Goal: Transaction & Acquisition: Purchase product/service

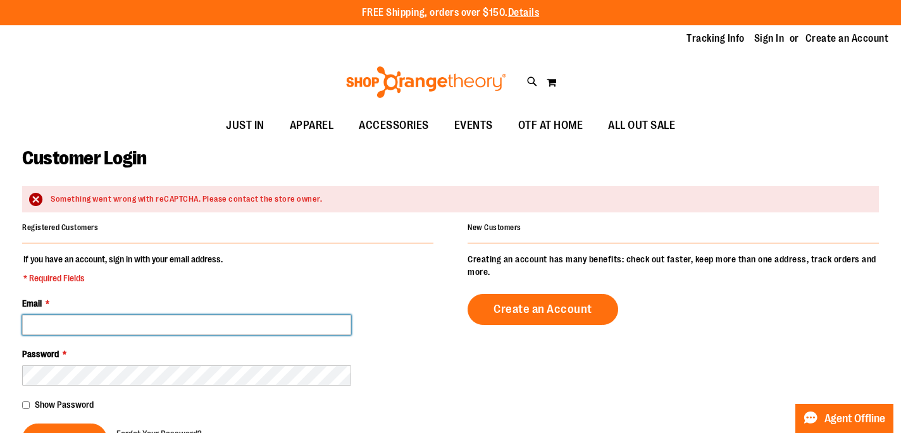
click at [101, 319] on input "Email *" at bounding box center [186, 325] width 329 height 20
type input "**********"
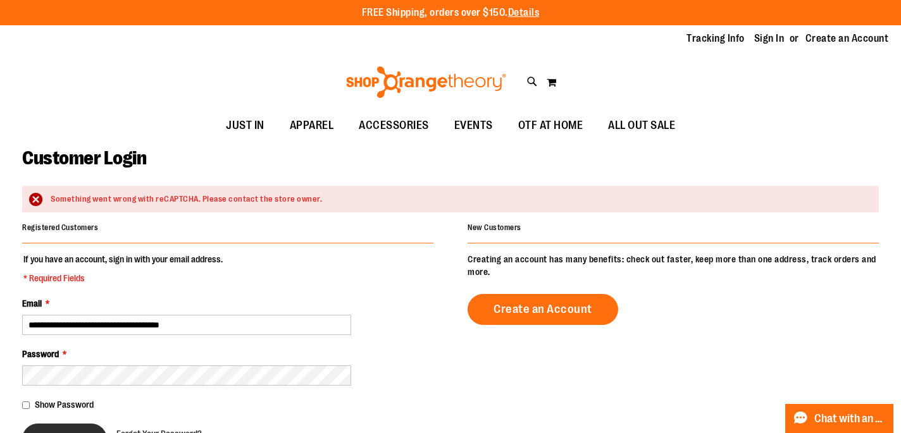
click at [68, 428] on button "Sign In" at bounding box center [64, 439] width 85 height 31
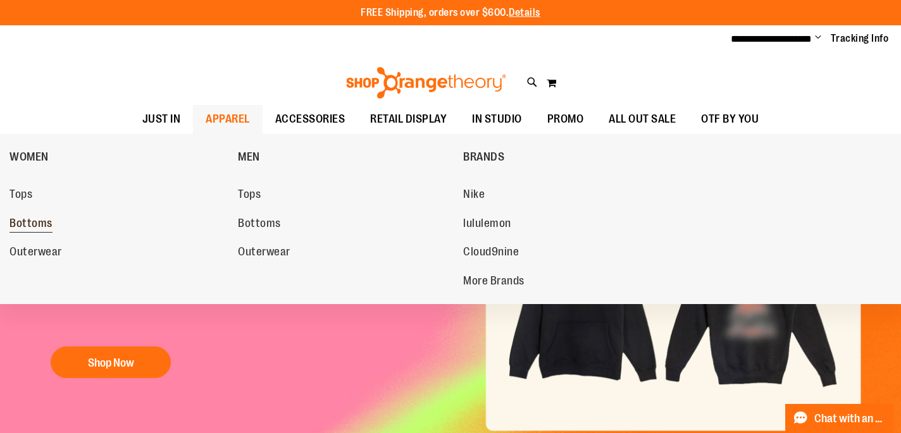
click at [28, 223] on span "Bottoms" at bounding box center [30, 225] width 43 height 16
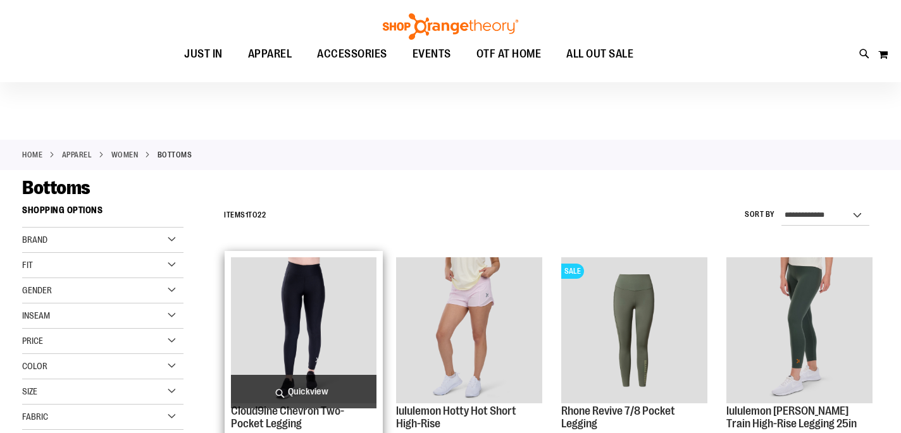
scroll to position [128, 0]
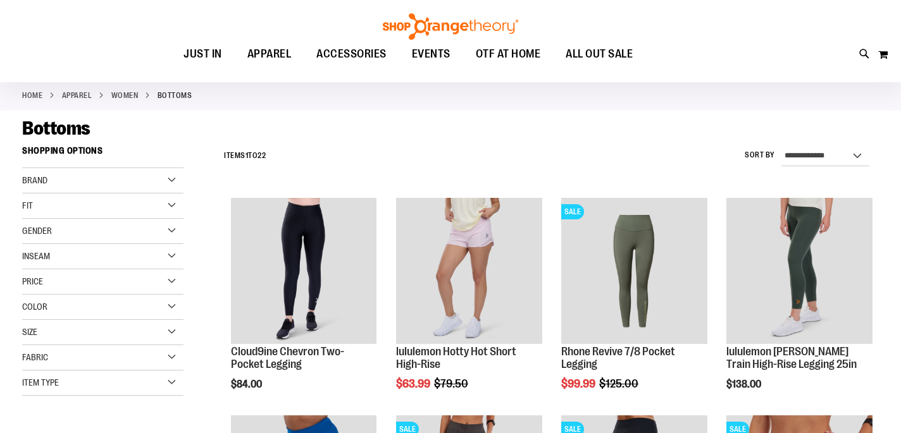
scroll to position [59, 0]
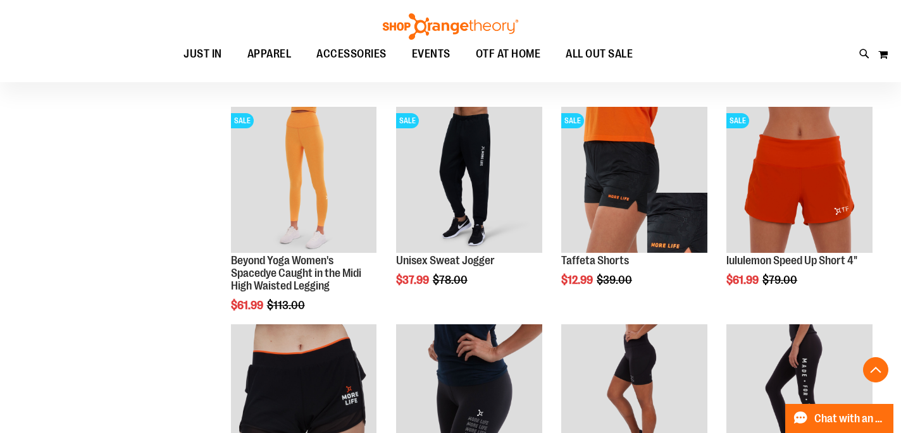
scroll to position [534, 0]
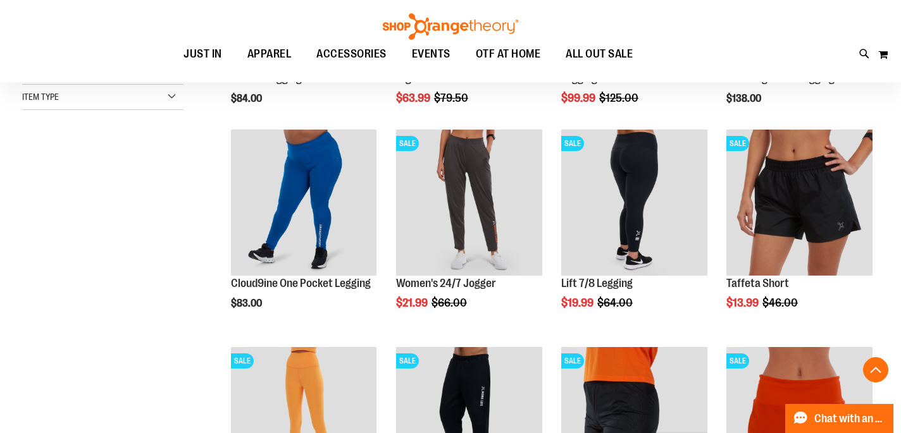
scroll to position [345, 0]
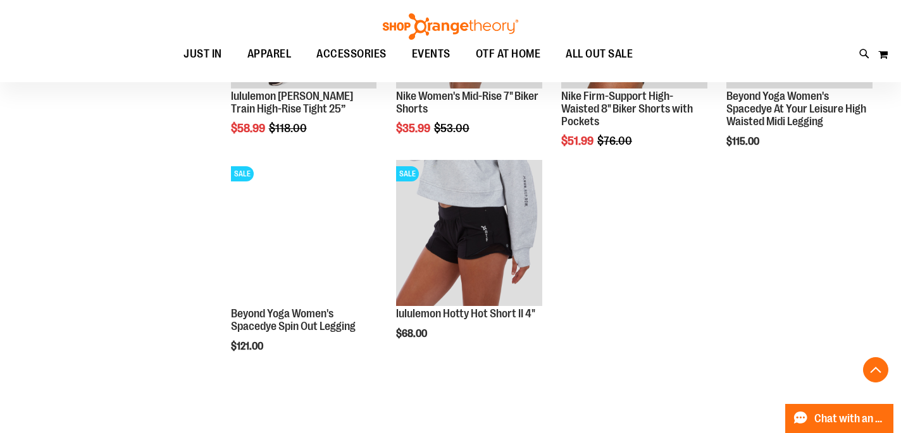
scroll to position [1187, 0]
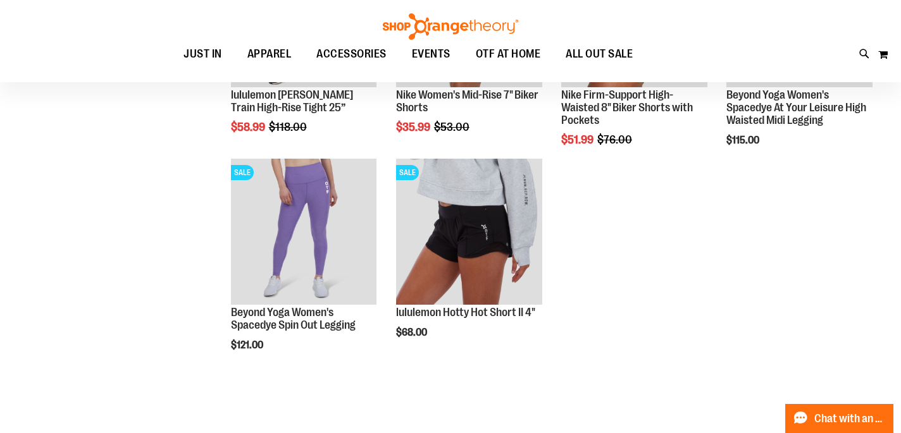
scroll to position [-8, 0]
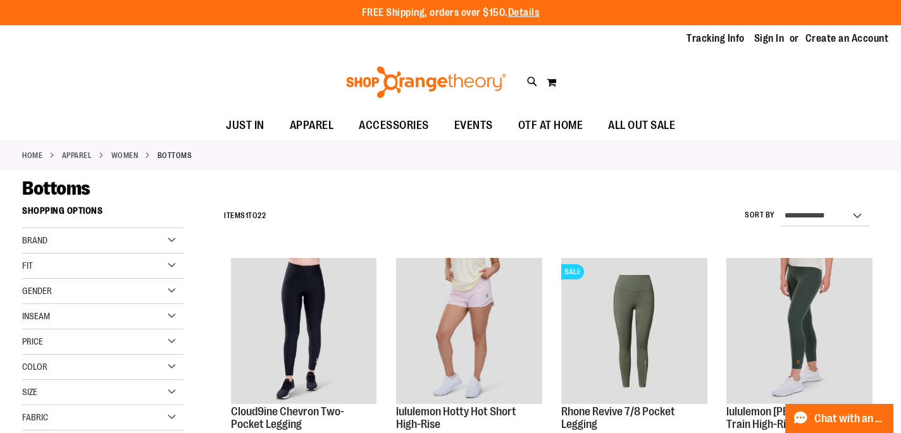
click at [275, 52] on div "Tracking Info Sign In Return to Procurement Create an Account" at bounding box center [450, 39] width 901 height 28
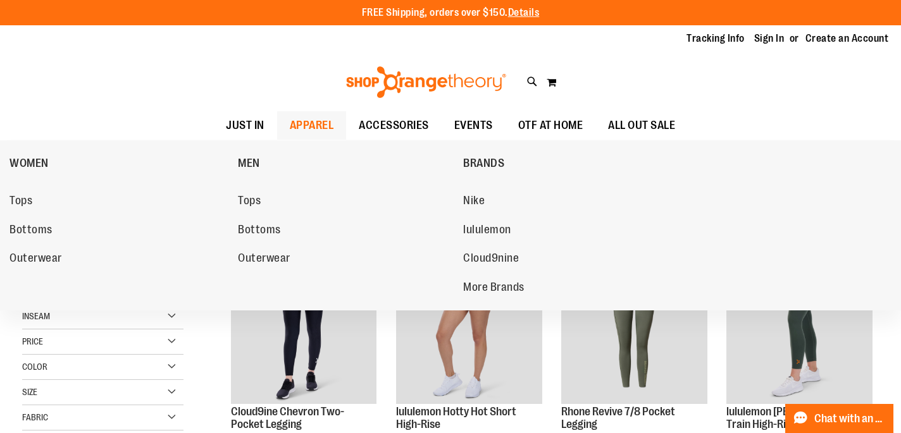
click at [313, 125] on span "APPAREL" at bounding box center [312, 125] width 44 height 28
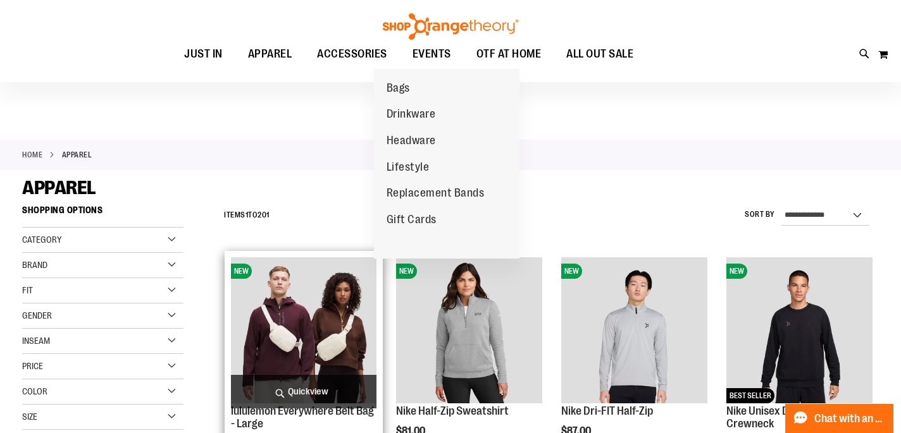
scroll to position [66, 0]
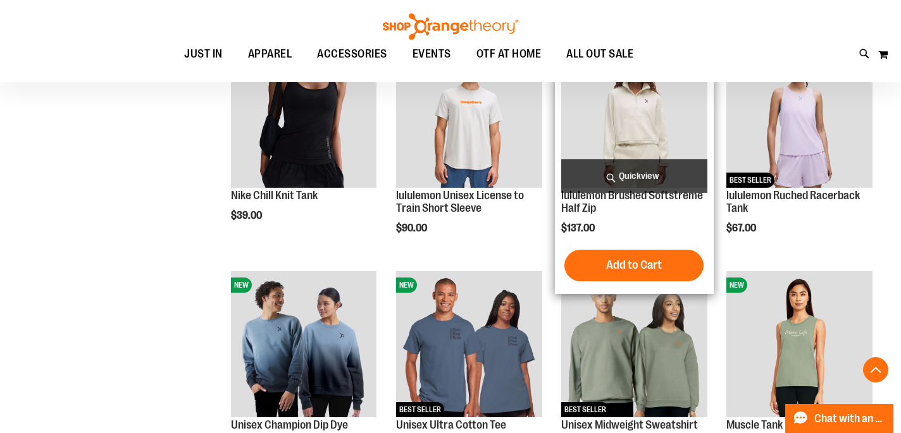
scroll to position [676, 0]
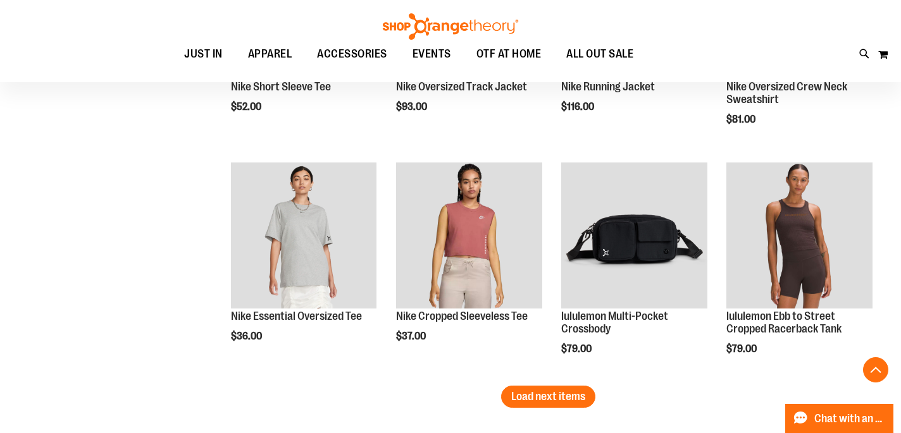
scroll to position [1942, 0]
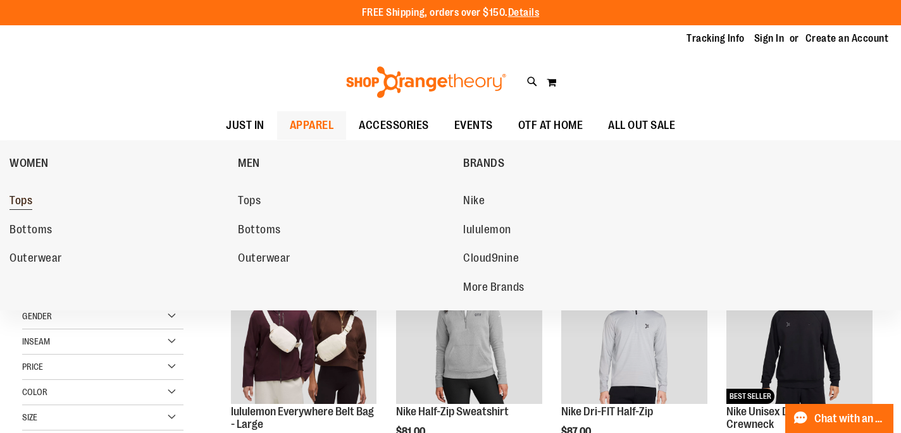
click at [27, 202] on span "Tops" at bounding box center [20, 202] width 23 height 16
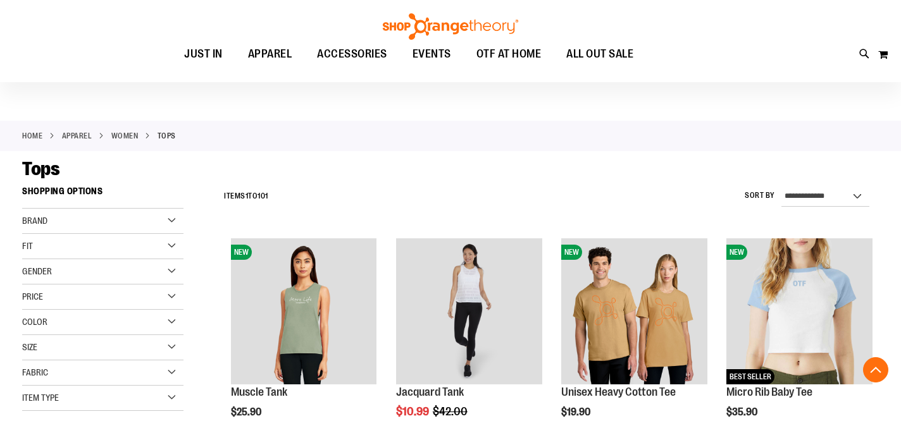
scroll to position [314, 0]
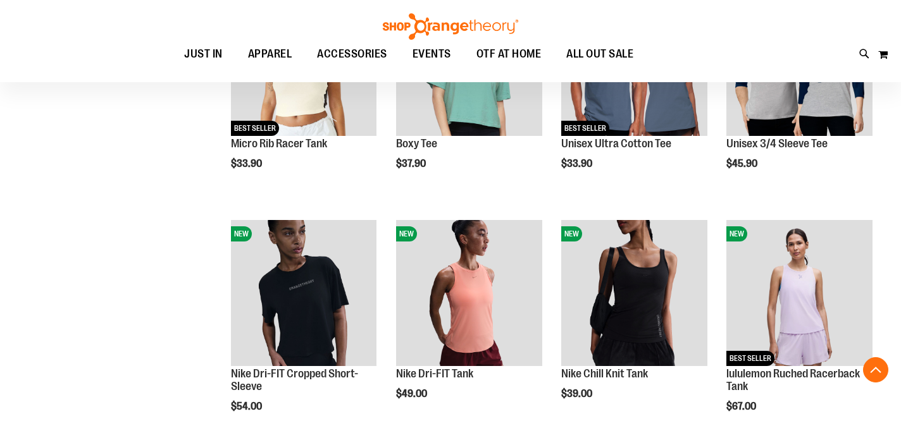
scroll to position [576, 0]
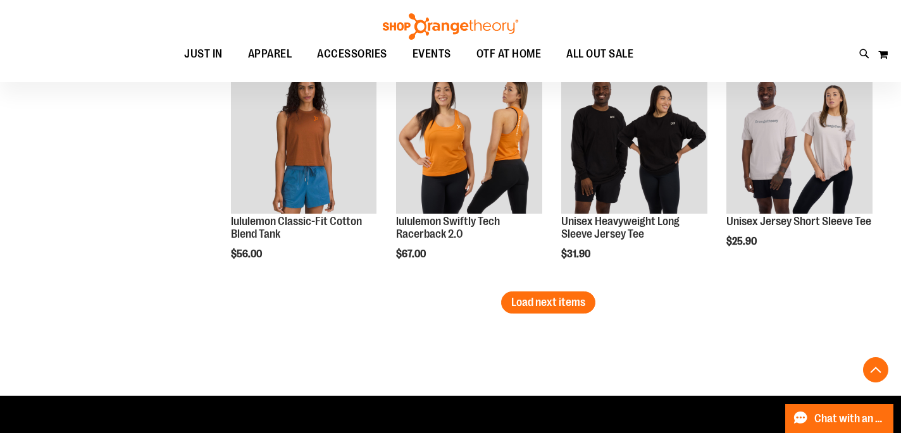
scroll to position [2033, 0]
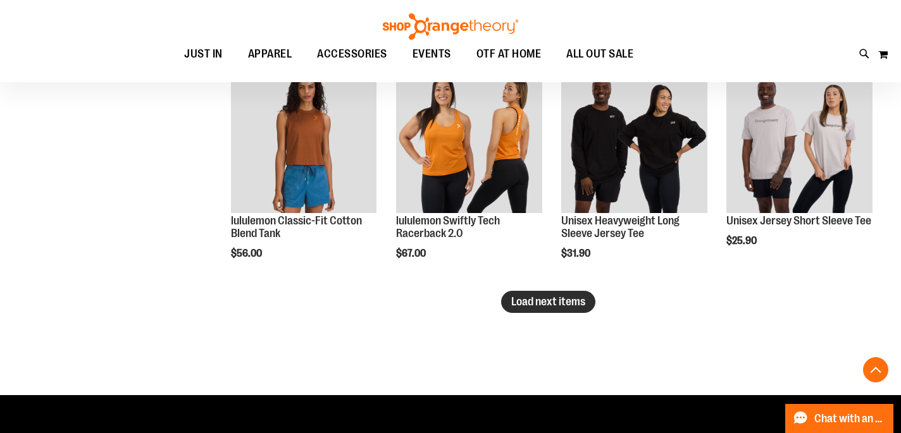
click at [552, 308] on span "Load next items" at bounding box center [548, 301] width 74 height 13
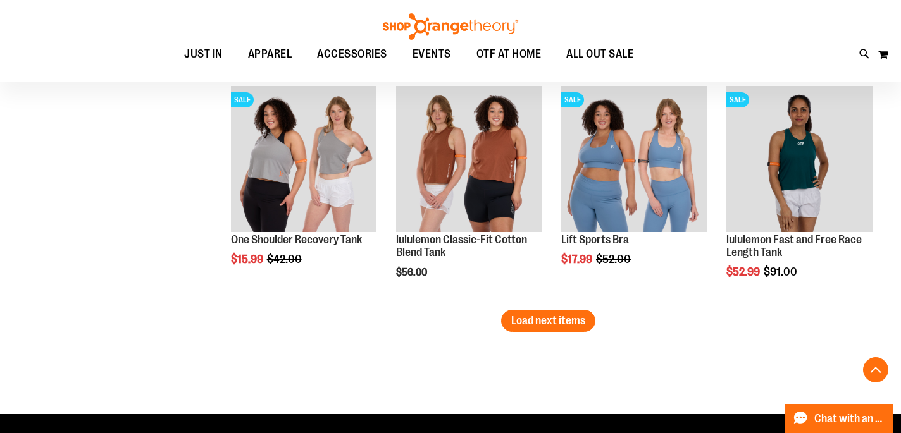
scroll to position [2719, 0]
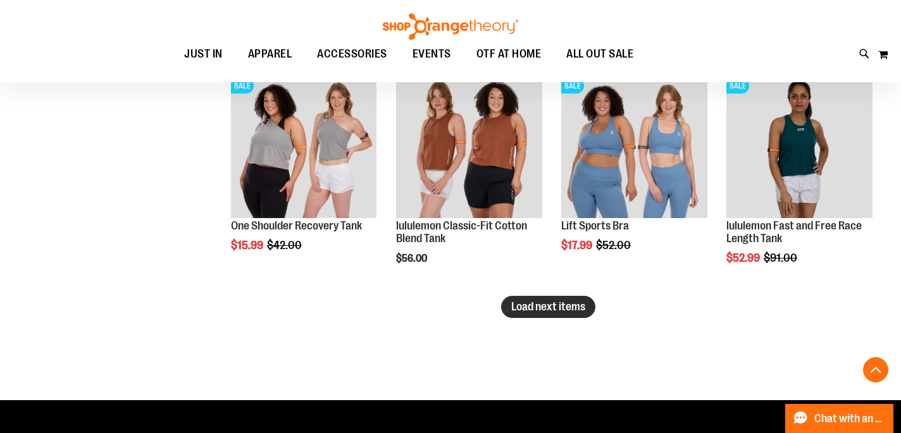
click at [536, 304] on span "Load next items" at bounding box center [548, 307] width 74 height 13
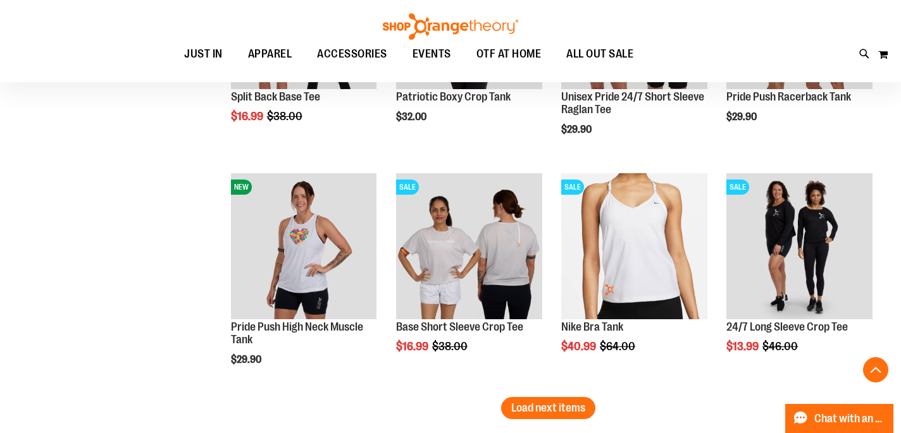
scroll to position [3312, 0]
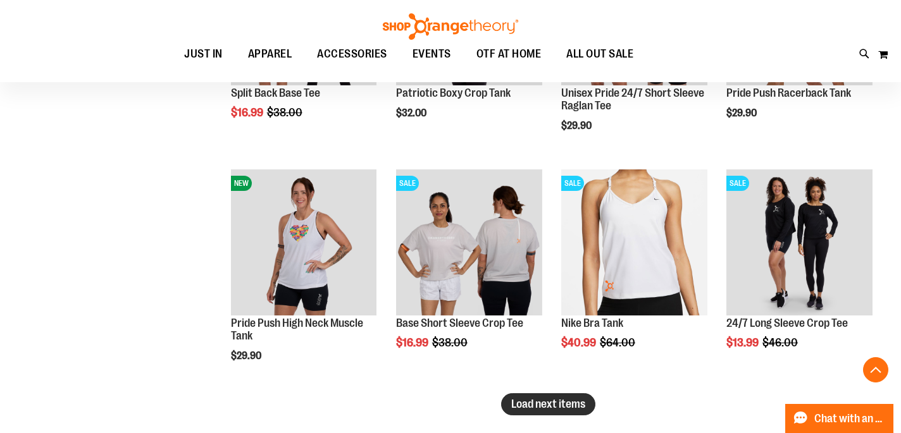
click at [545, 406] on span "Load next items" at bounding box center [548, 404] width 74 height 13
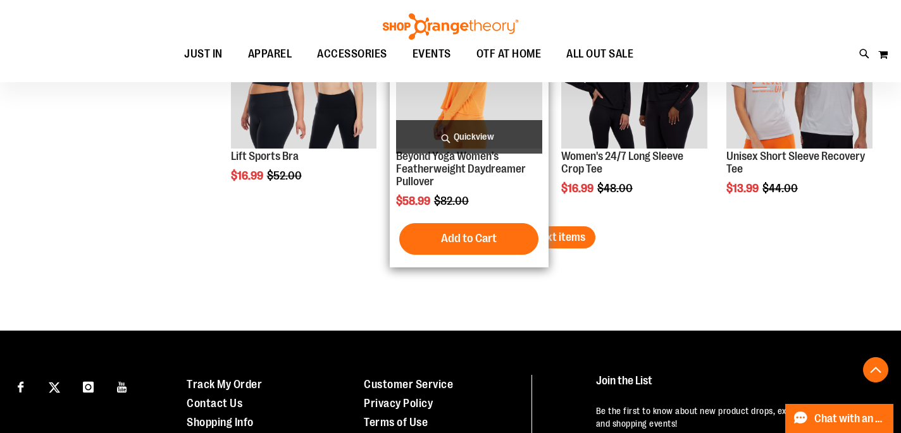
scroll to position [4174, 0]
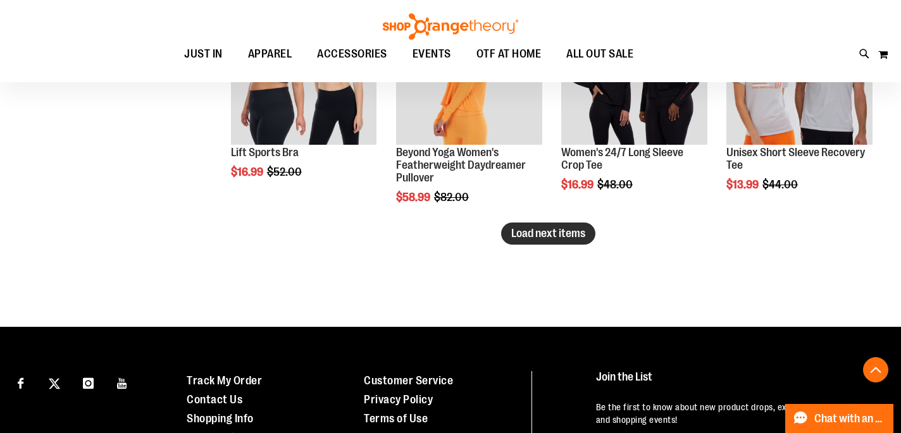
click at [564, 232] on span "Load next items" at bounding box center [548, 233] width 74 height 13
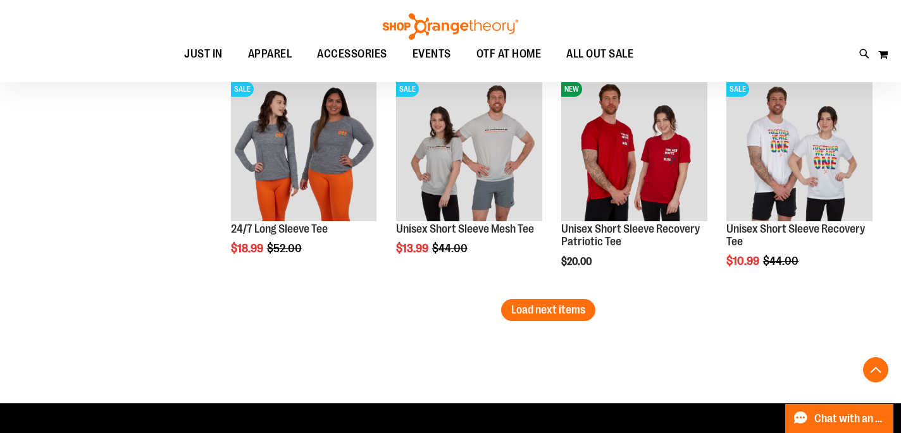
scroll to position [4754, 0]
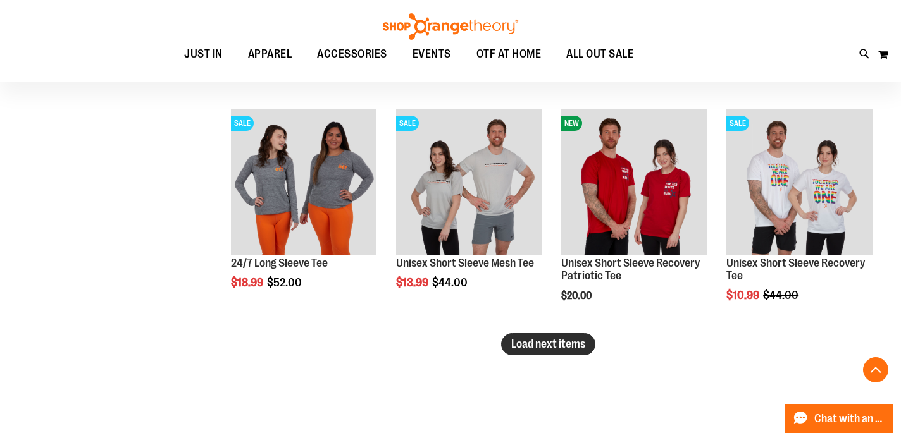
click at [576, 350] on span "Load next items" at bounding box center [548, 344] width 74 height 13
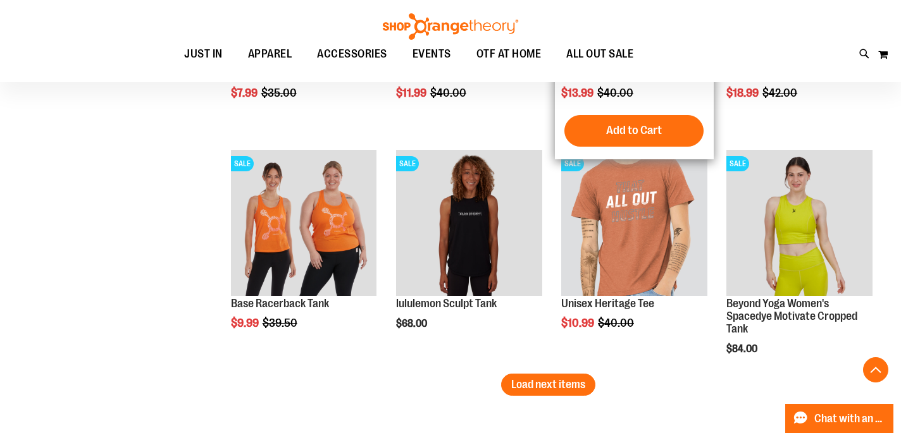
scroll to position [5412, 0]
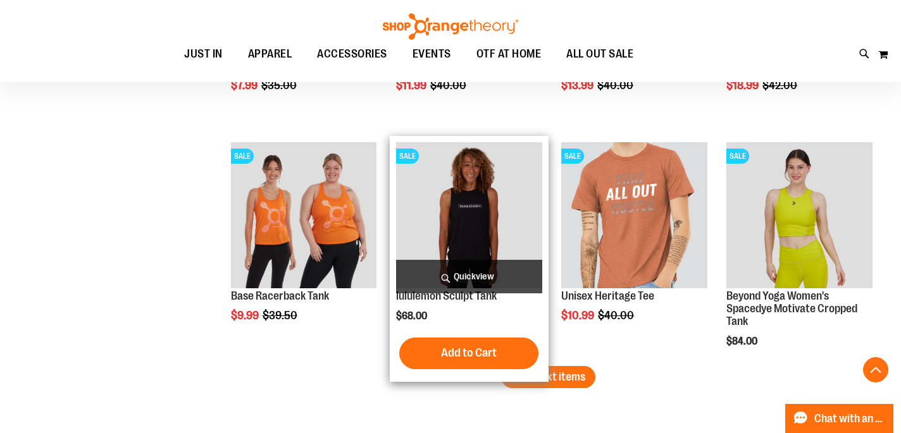
click at [469, 261] on span "Quickview" at bounding box center [469, 277] width 146 height 34
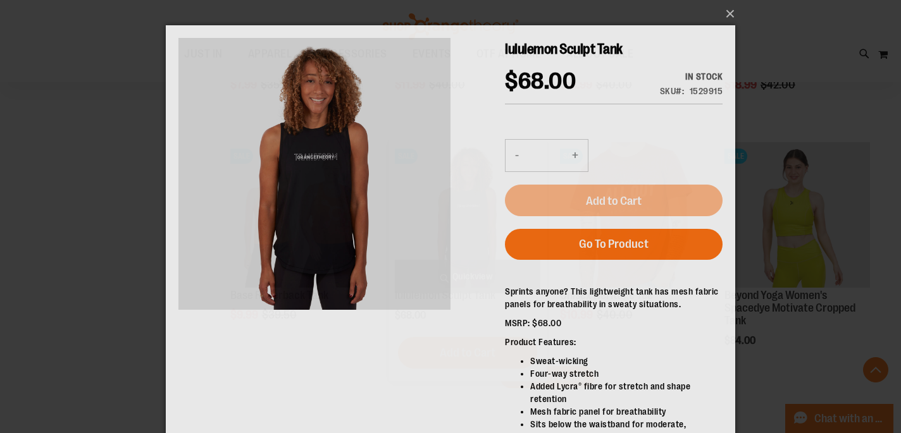
scroll to position [0, 0]
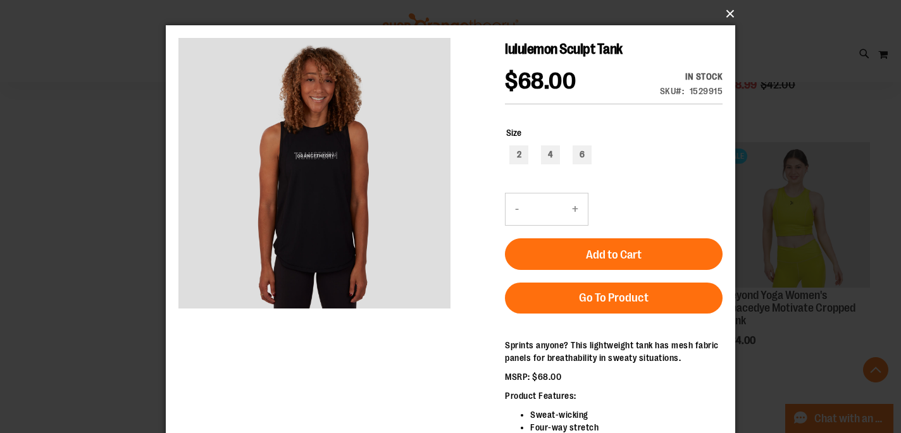
click at [729, 15] on button "×" at bounding box center [454, 14] width 569 height 28
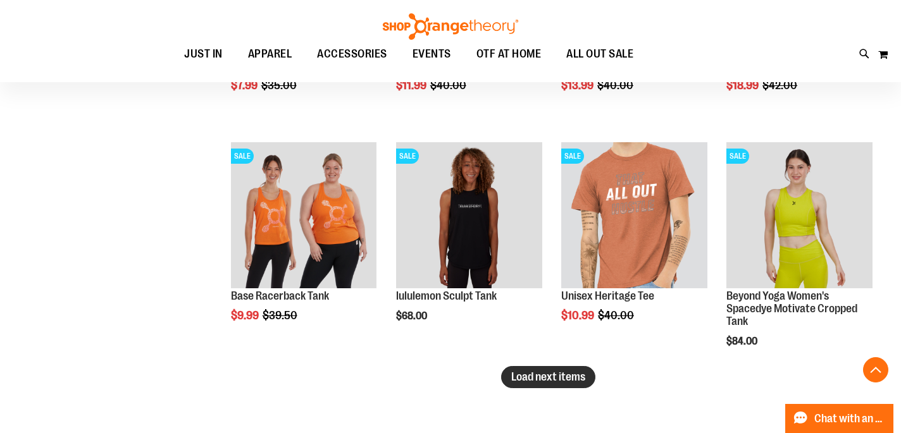
click at [562, 375] on span "Load next items" at bounding box center [548, 377] width 74 height 13
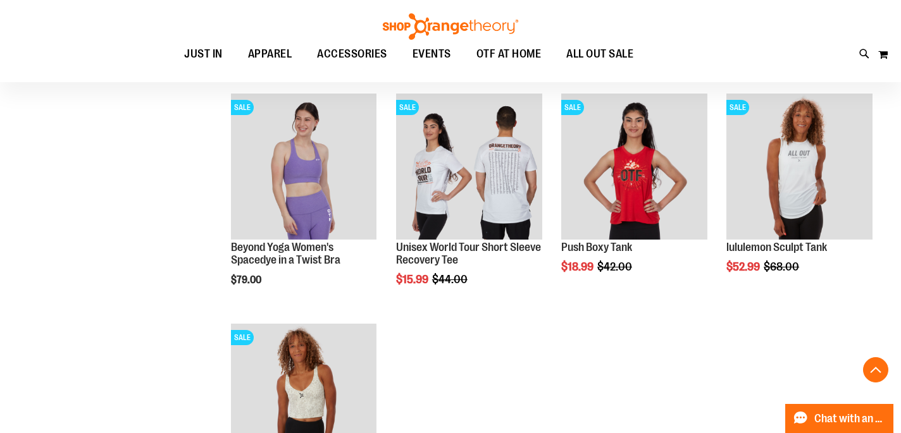
scroll to position [5694, 0]
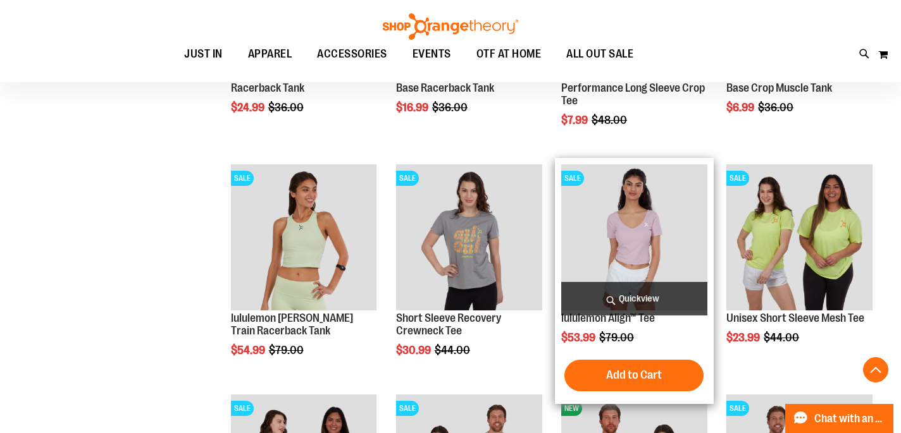
scroll to position [4468, 0]
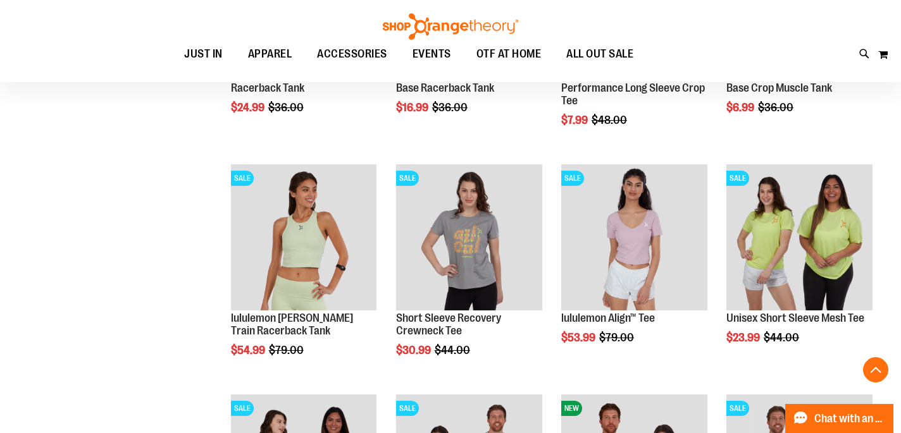
scroll to position [4074, 0]
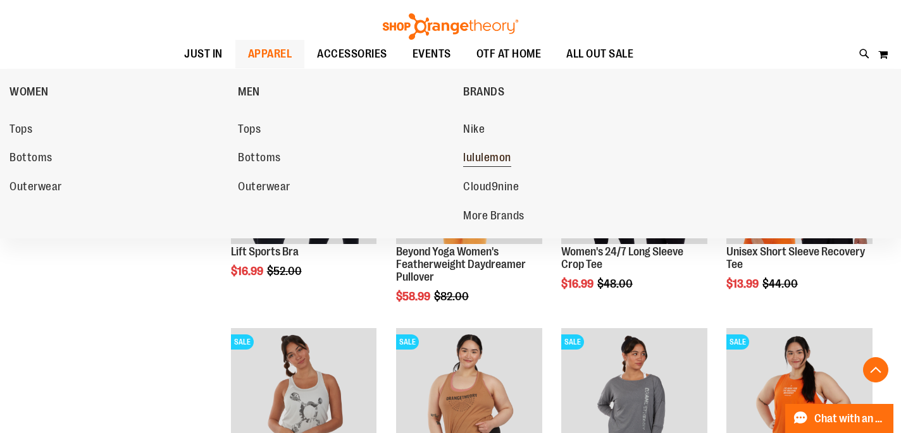
click at [502, 158] on span "lululemon" at bounding box center [487, 159] width 48 height 16
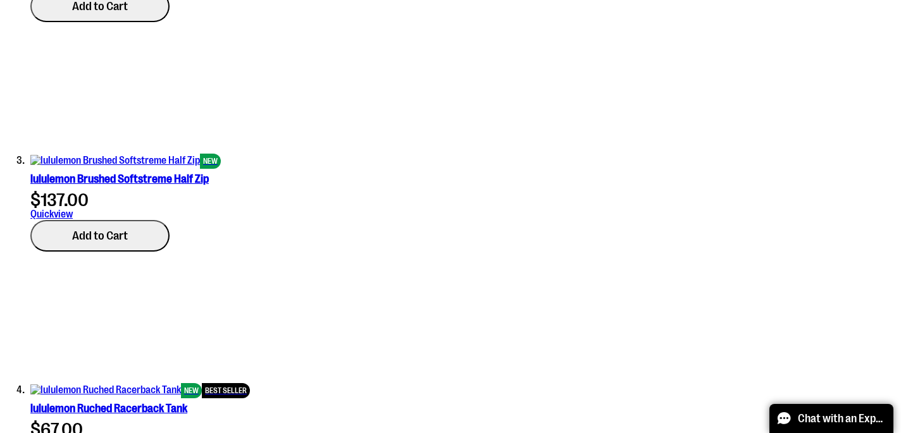
scroll to position [998, 0]
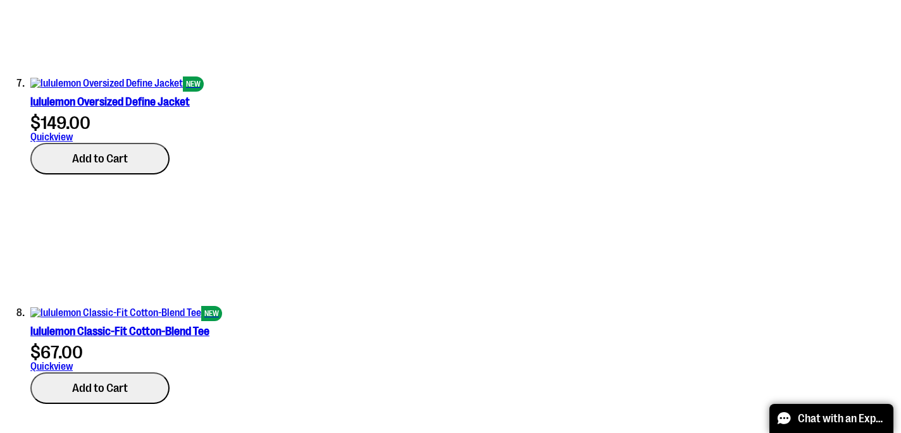
scroll to position [1994, 0]
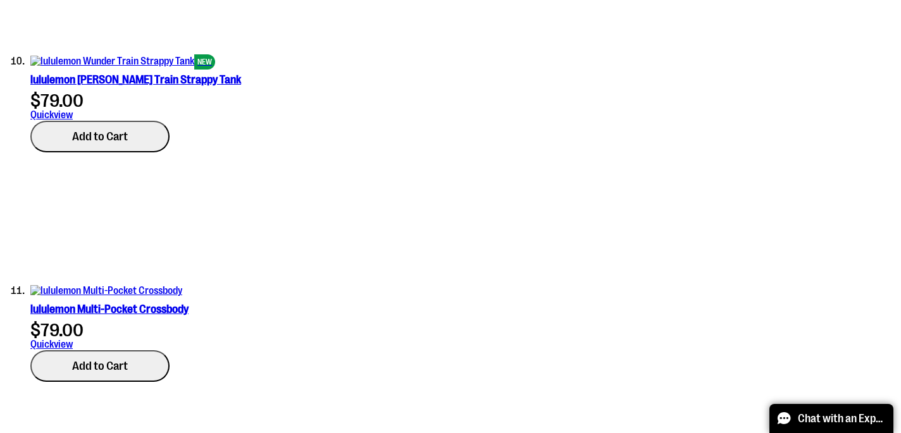
scroll to position [2693, 0]
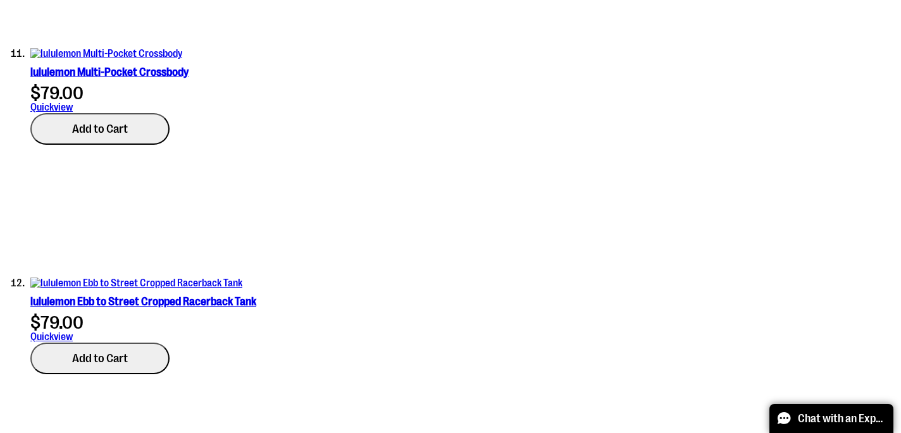
scroll to position [2927, 0]
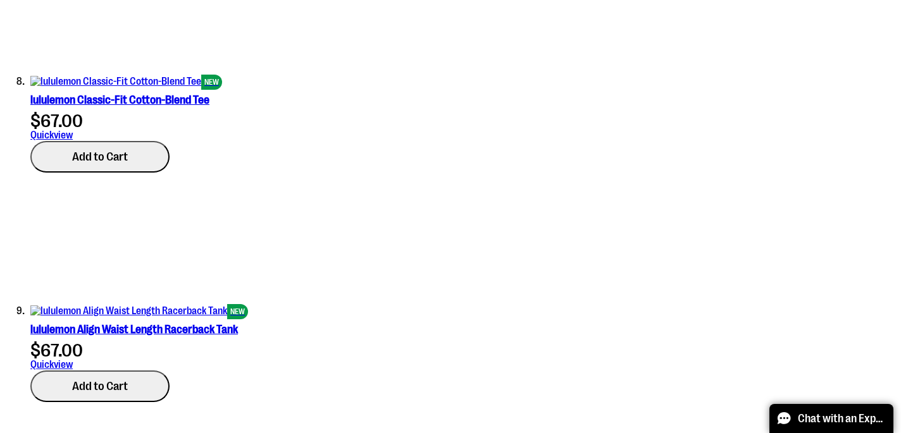
scroll to position [2210, 0]
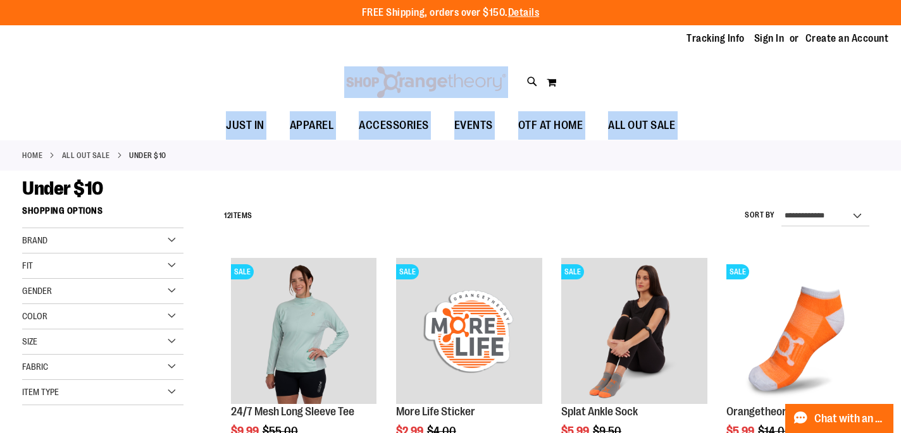
drag, startPoint x: 301, startPoint y: 112, endPoint x: 0, endPoint y: 302, distance: 355.4
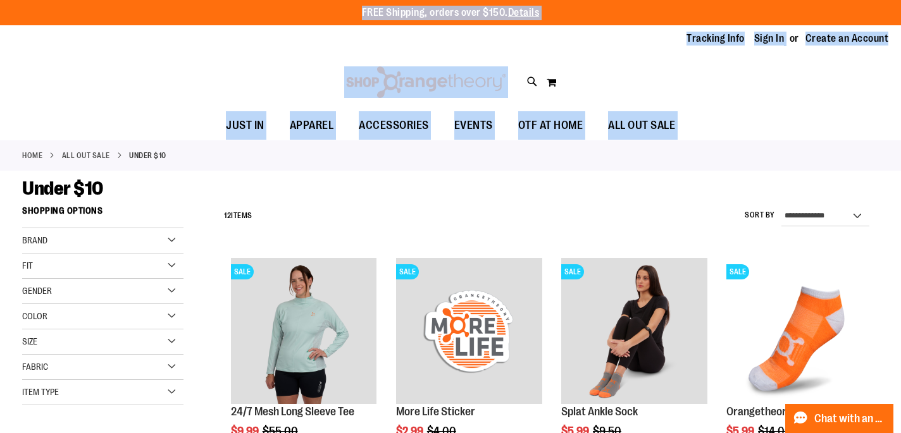
click at [578, 209] on div "**********" at bounding box center [548, 216] width 661 height 33
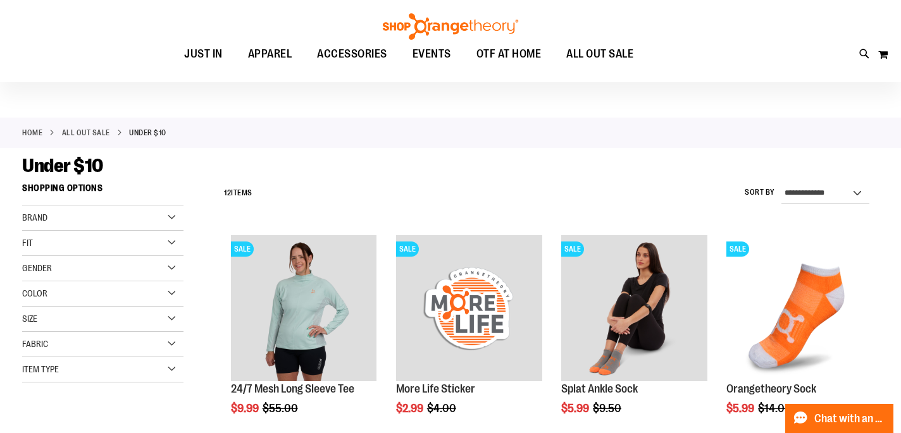
scroll to position [26, 0]
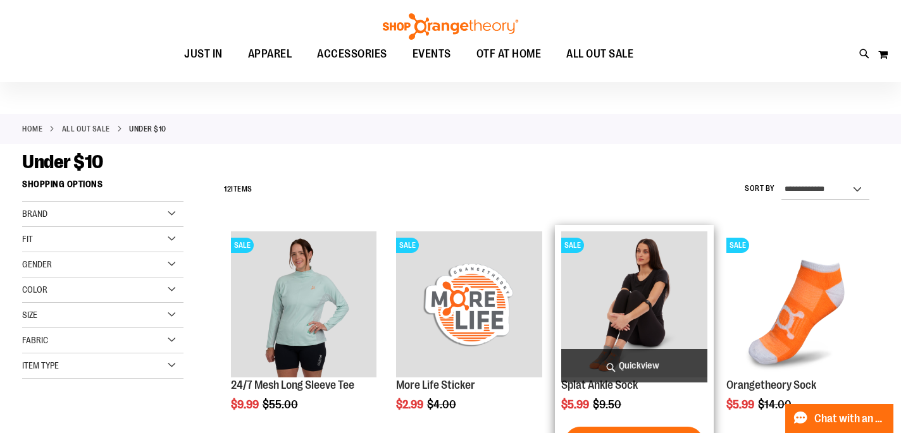
click at [637, 287] on img "product" at bounding box center [634, 305] width 146 height 146
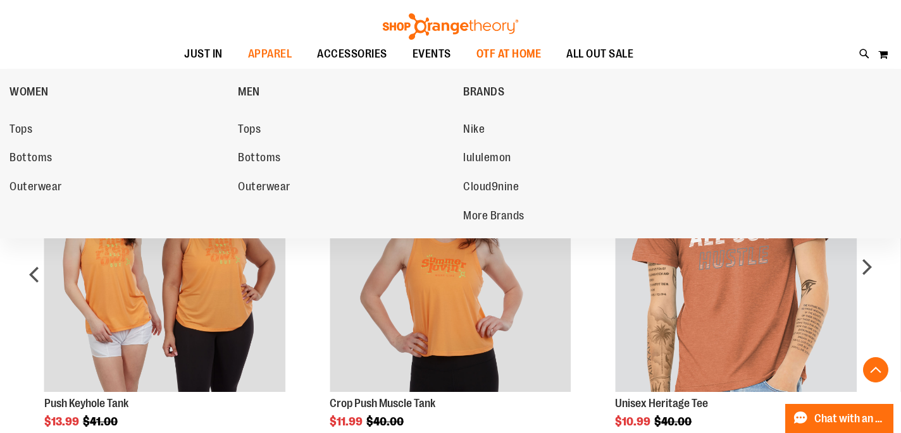
scroll to position [380, 0]
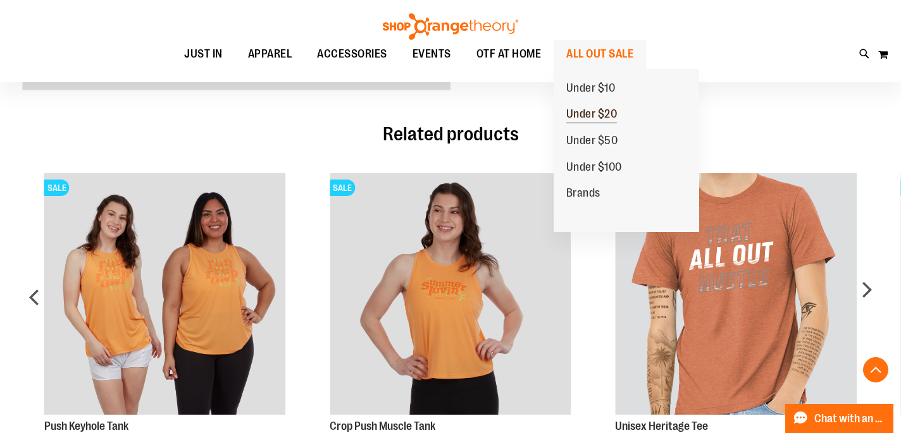
click at [596, 113] on span "Under $20" at bounding box center [591, 116] width 51 height 16
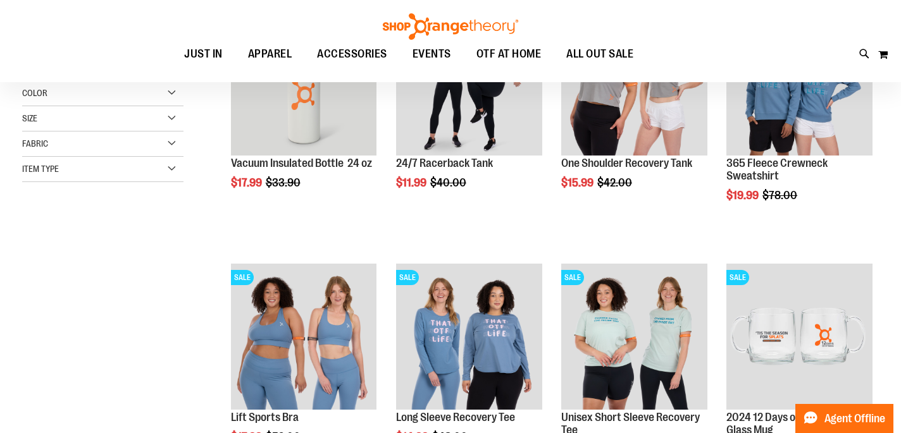
scroll to position [169, 0]
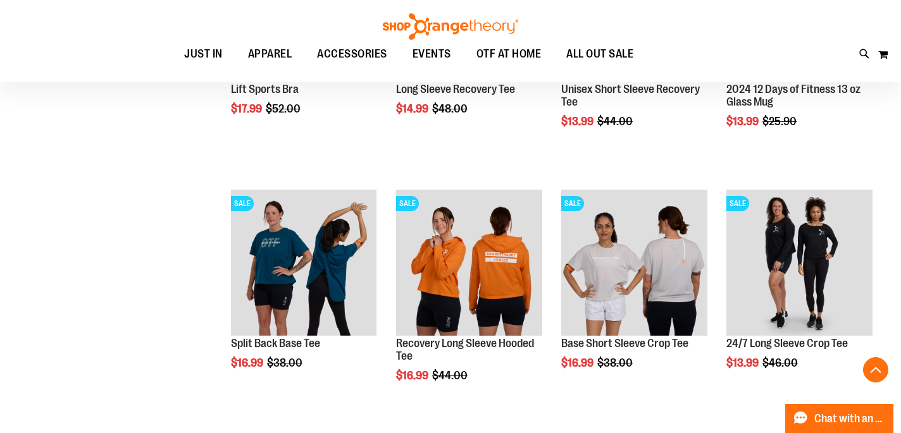
scroll to position [436, 0]
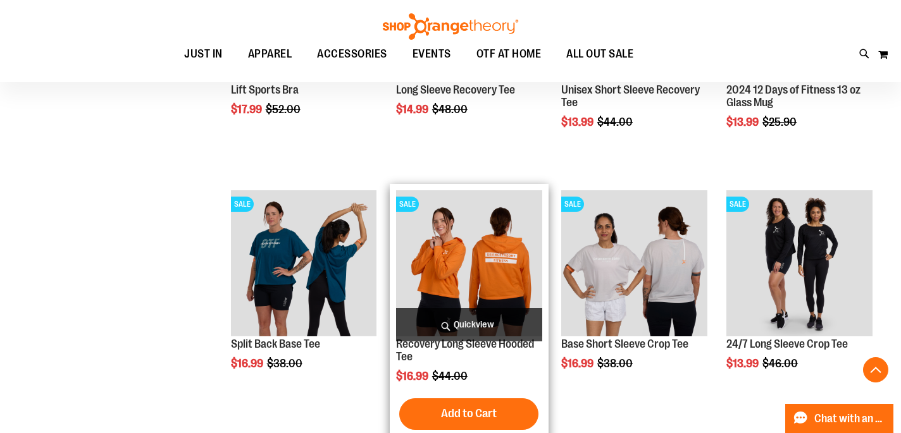
click at [474, 282] on img "product" at bounding box center [469, 263] width 146 height 146
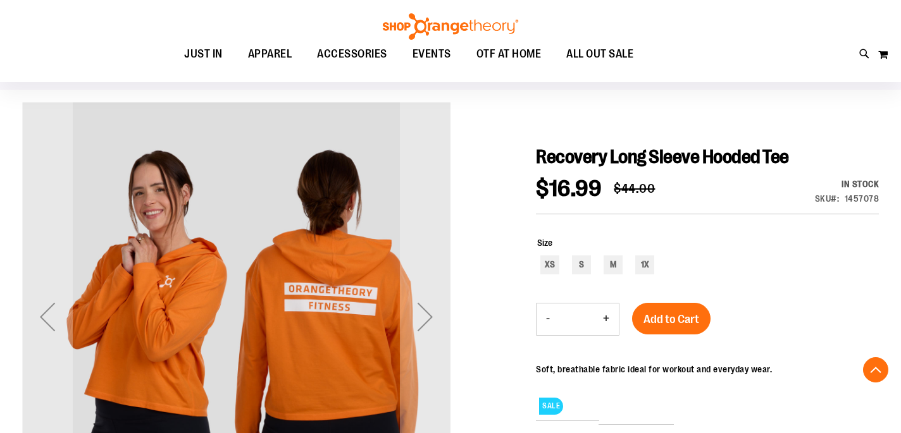
scroll to position [192, 0]
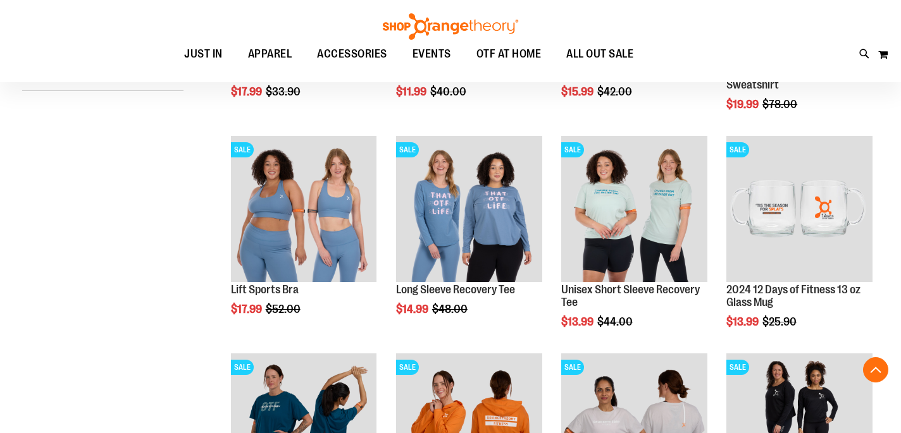
scroll to position [199, 0]
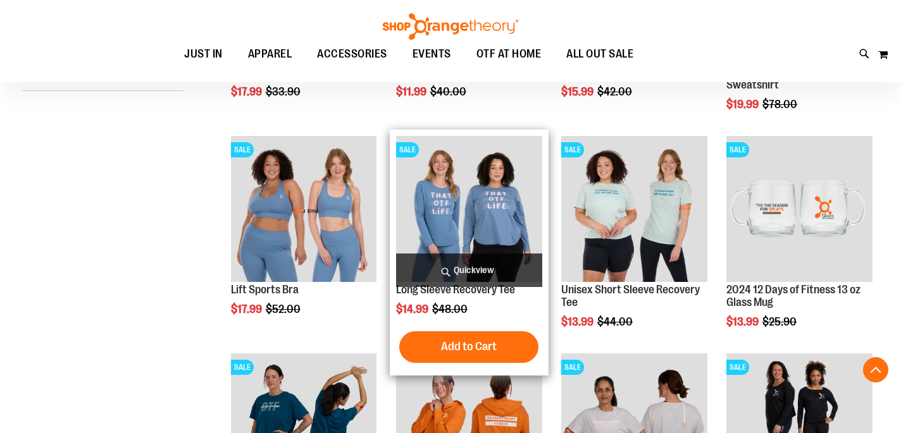
scroll to position [360, 0]
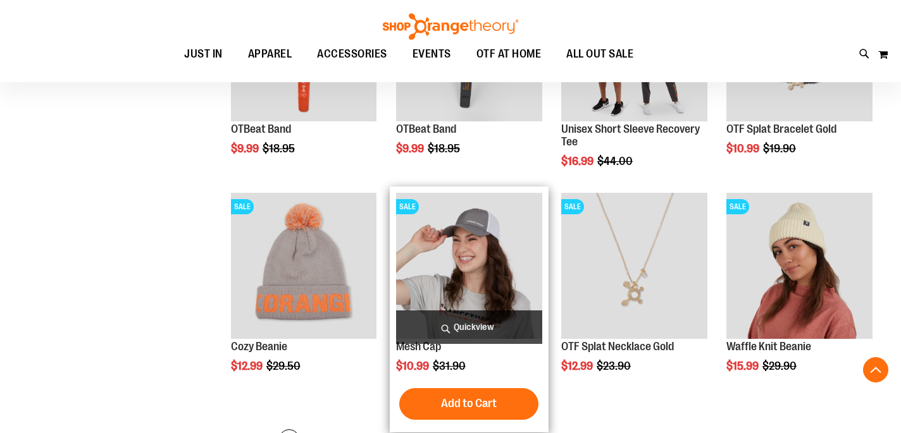
scroll to position [361, 0]
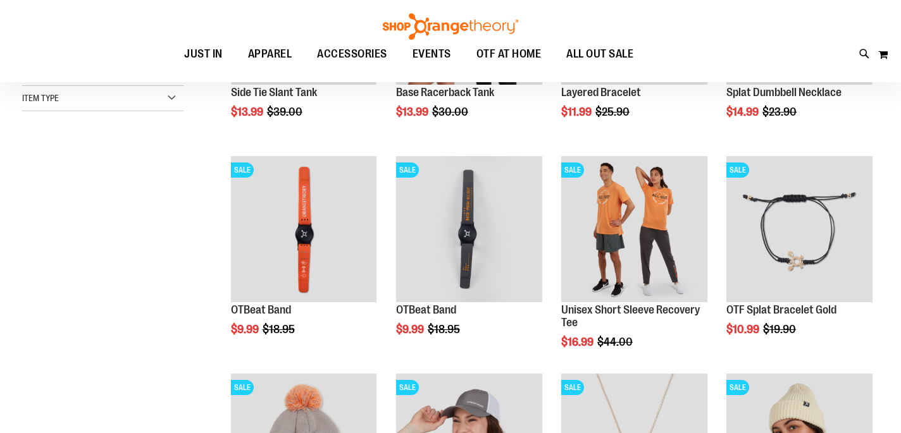
scroll to position [189, 1]
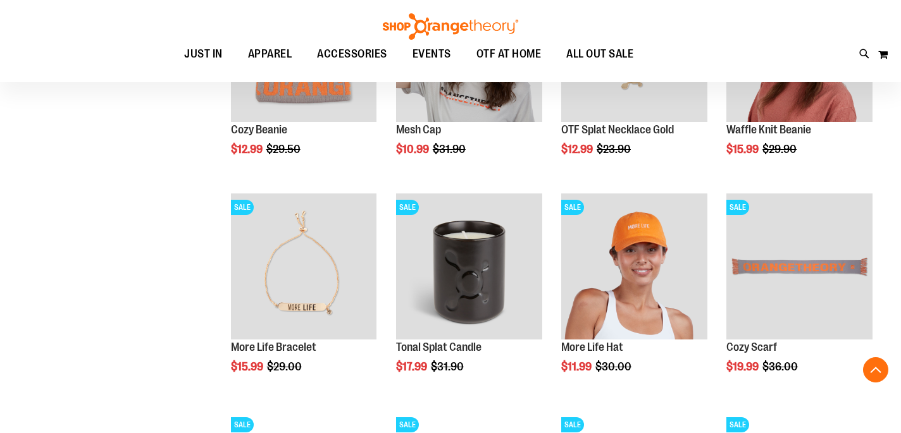
scroll to position [601, 0]
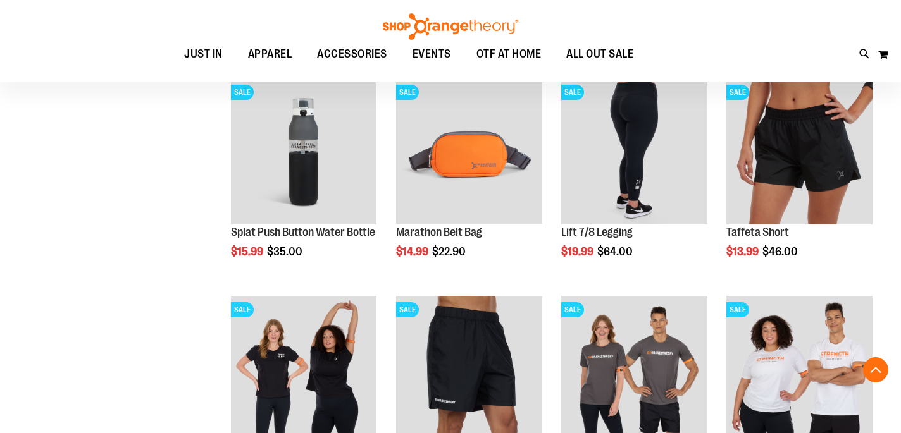
scroll to position [975, 0]
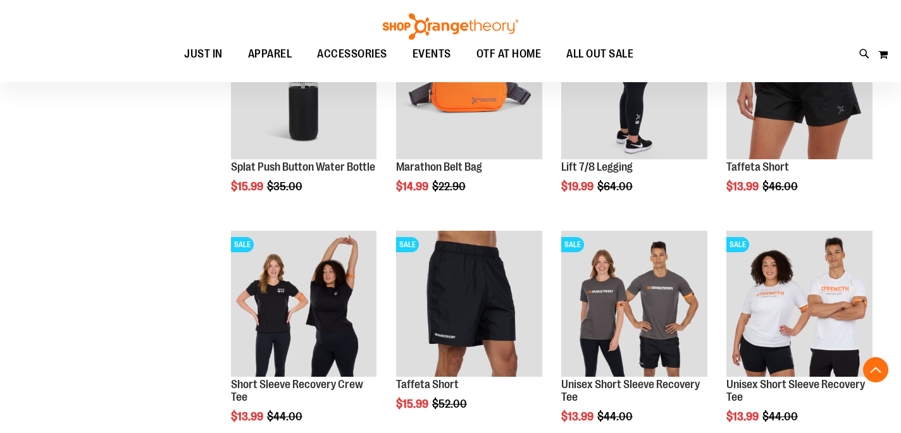
scroll to position [198, 0]
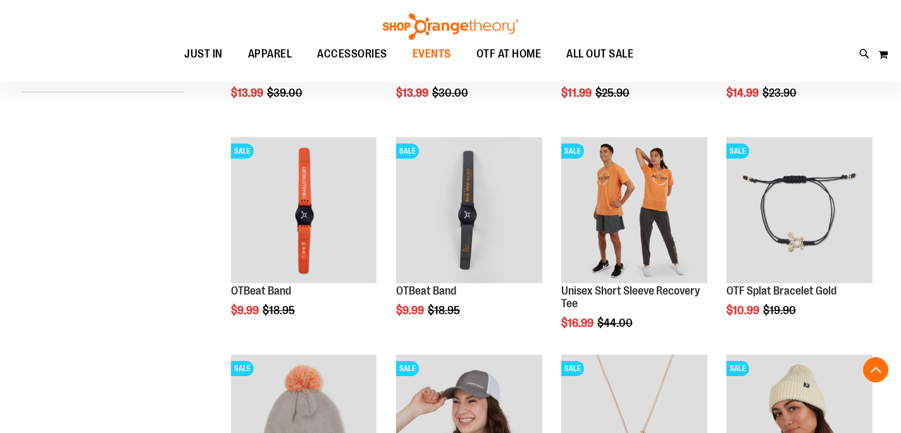
click at [438, 49] on span "EVENTS" at bounding box center [431, 54] width 39 height 28
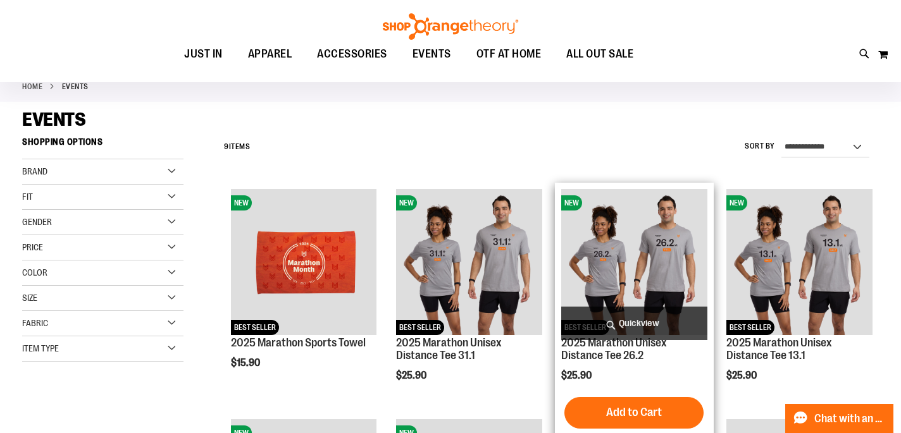
scroll to position [82, 0]
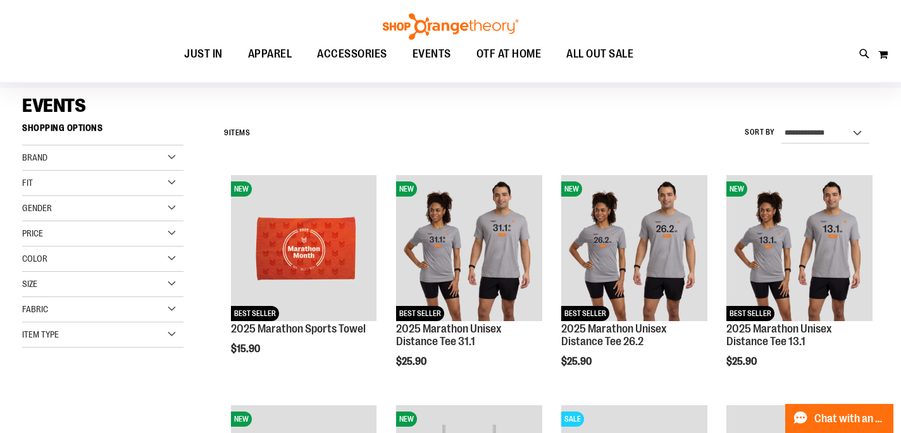
drag, startPoint x: 554, startPoint y: 265, endPoint x: 117, endPoint y: 428, distance: 466.6
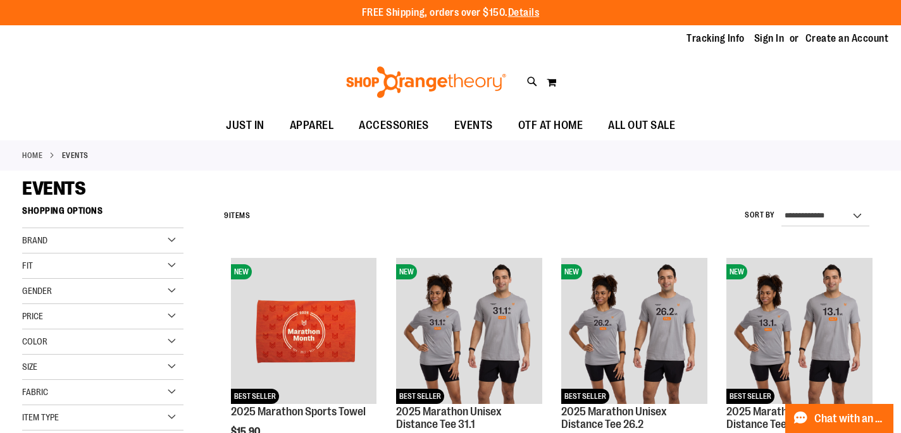
scroll to position [0, 0]
click at [774, 40] on link "Sign In" at bounding box center [769, 39] width 30 height 14
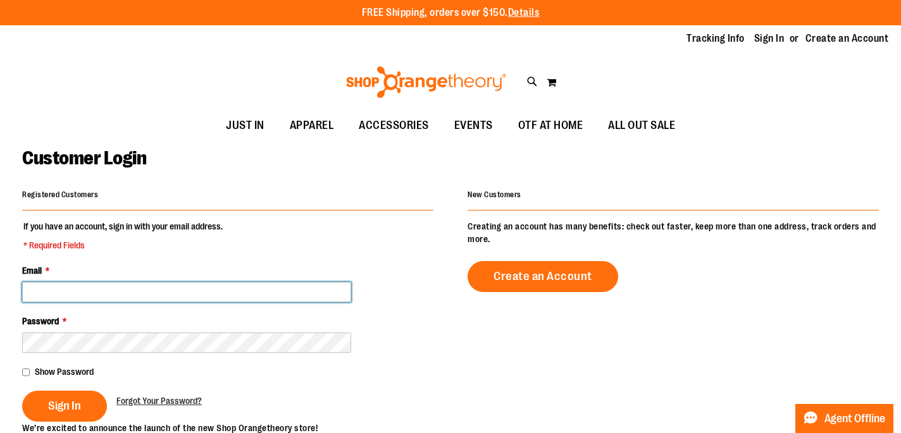
type input "**********"
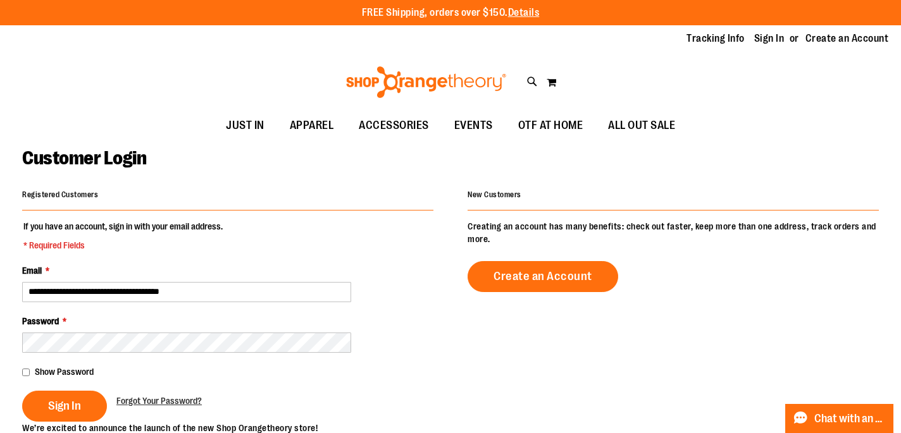
click at [242, 331] on div "Password *" at bounding box center [227, 334] width 411 height 38
click at [68, 402] on span "Sign In" at bounding box center [64, 406] width 33 height 14
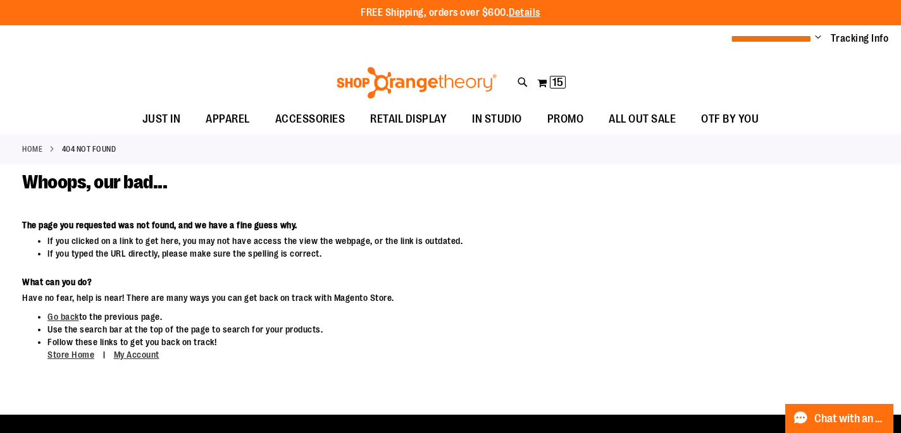
click at [790, 40] on span "**********" at bounding box center [771, 38] width 81 height 9
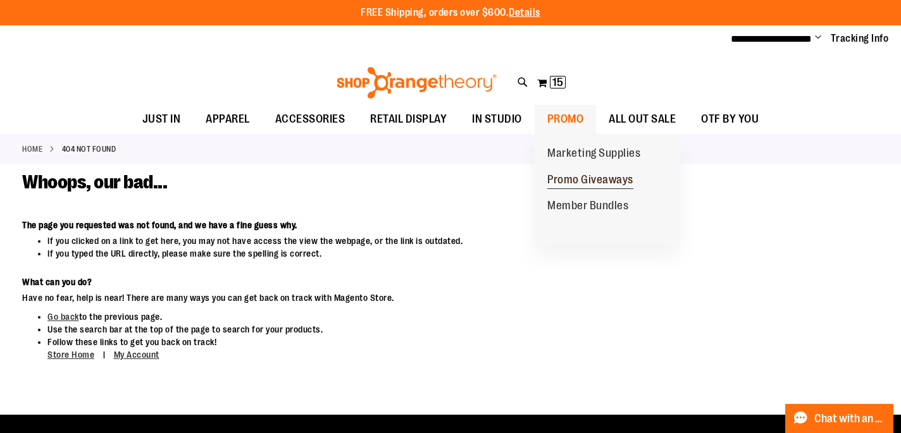
click at [570, 174] on span "Promo Giveaways" at bounding box center [590, 181] width 86 height 16
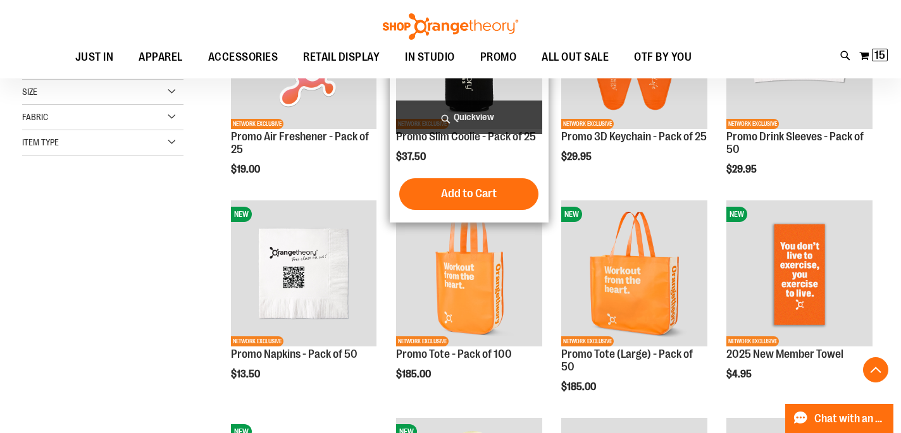
scroll to position [271, 0]
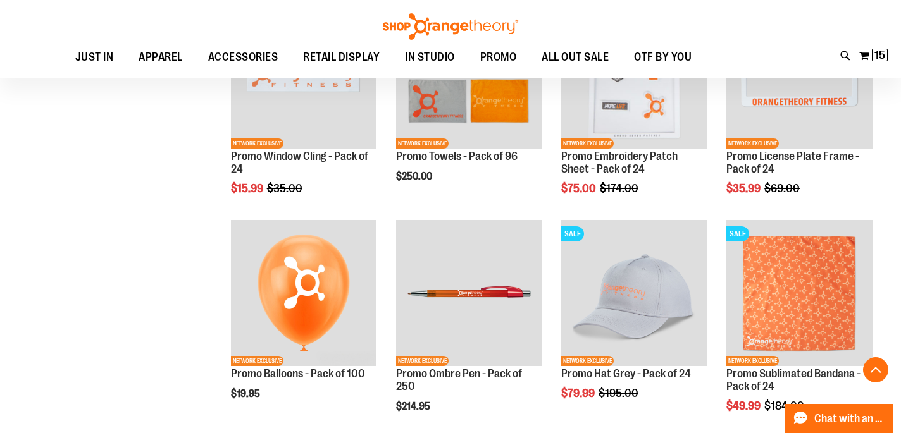
scroll to position [902, 0]
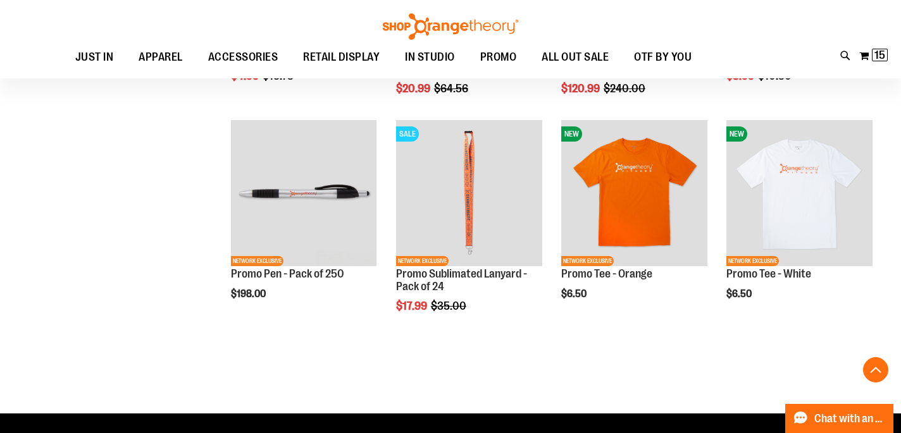
scroll to position [1436, 0]
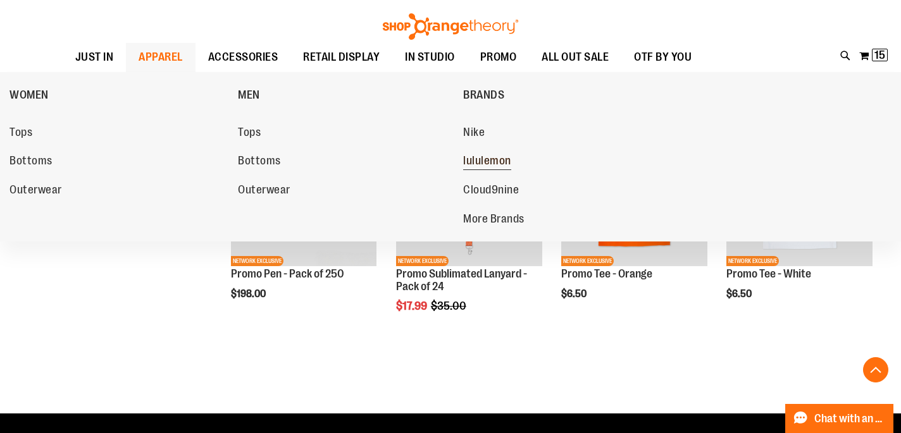
click at [485, 161] on span "lululemon" at bounding box center [487, 162] width 48 height 16
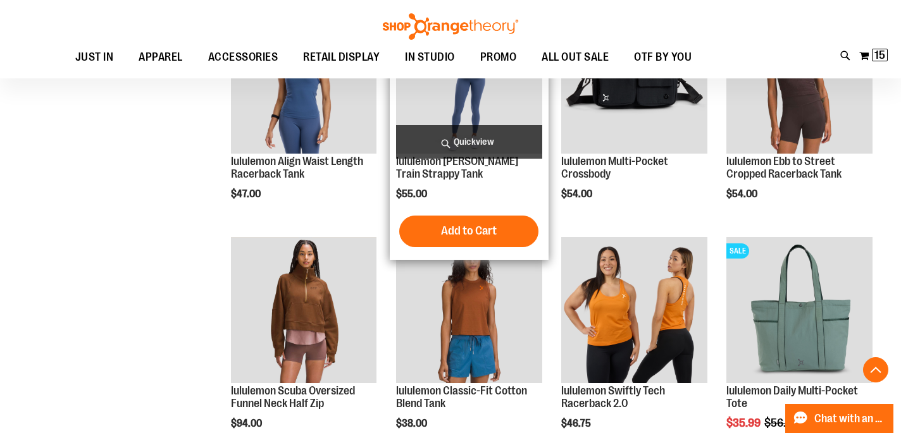
scroll to position [747, 0]
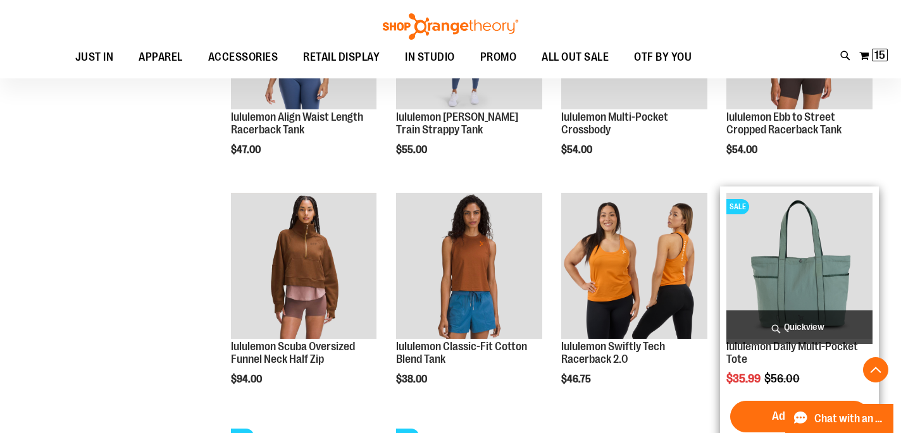
click at [797, 254] on img "product" at bounding box center [799, 266] width 146 height 146
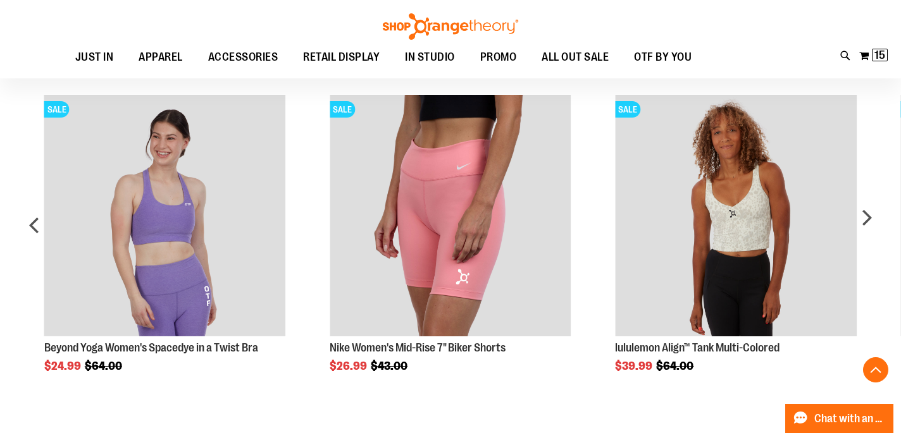
scroll to position [692, 0]
click at [871, 221] on div "next" at bounding box center [865, 231] width 25 height 309
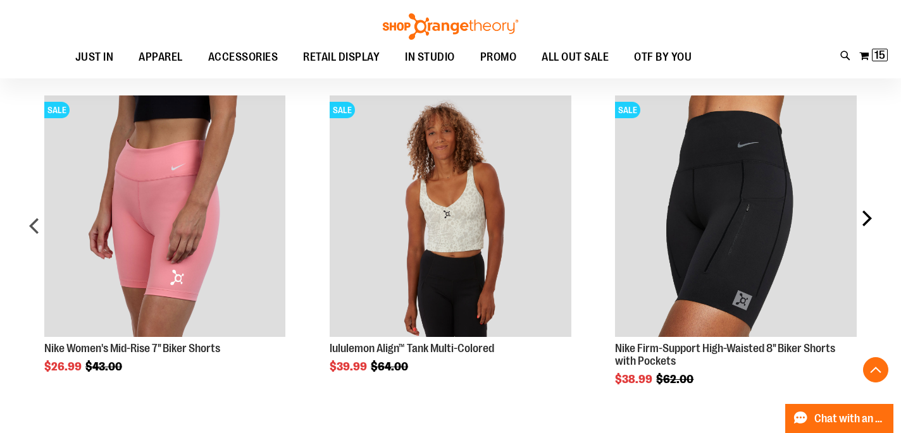
click at [871, 221] on div "next" at bounding box center [865, 231] width 25 height 309
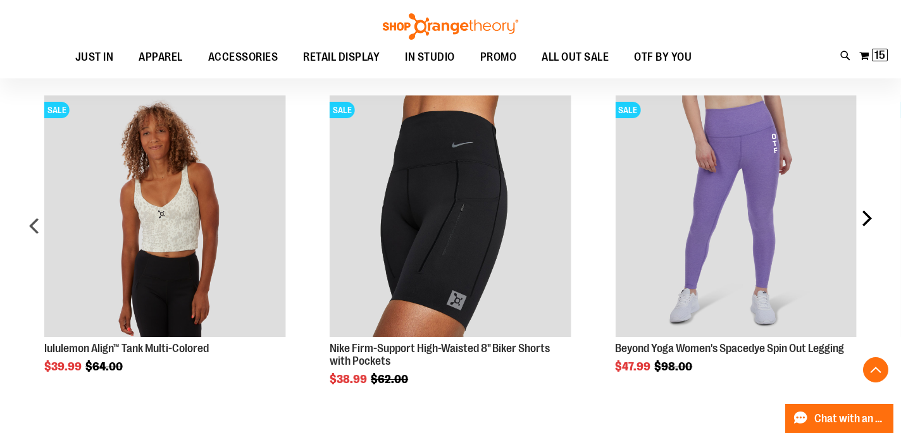
click at [871, 221] on div "next" at bounding box center [865, 231] width 25 height 309
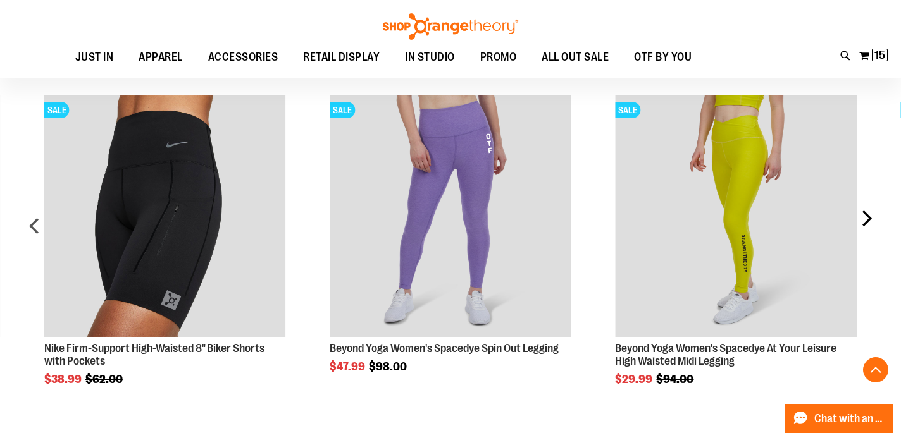
click at [871, 221] on div "next" at bounding box center [865, 231] width 25 height 309
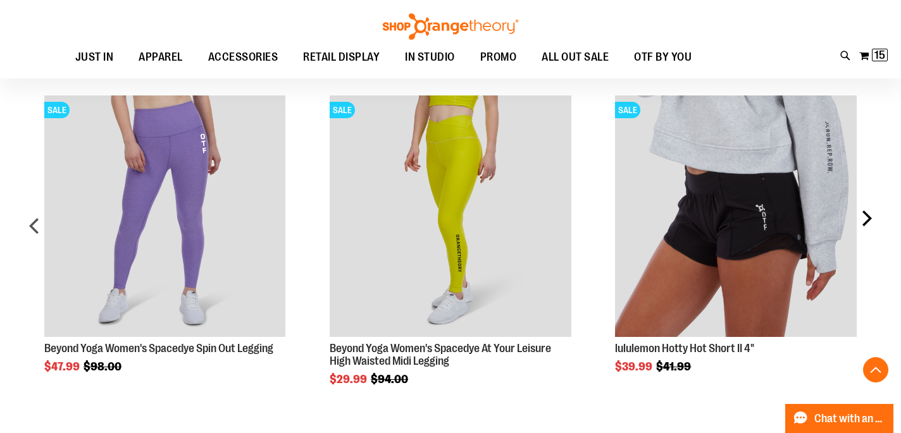
click at [871, 221] on div "next" at bounding box center [865, 231] width 25 height 309
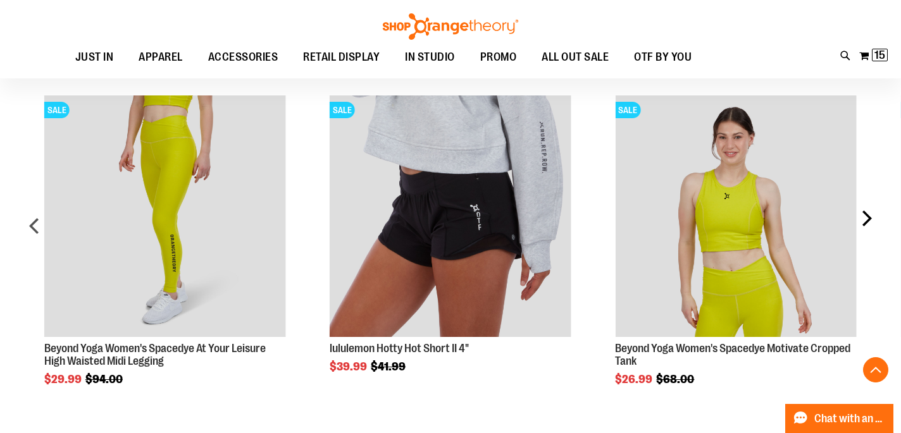
click at [871, 221] on div "next" at bounding box center [865, 231] width 25 height 309
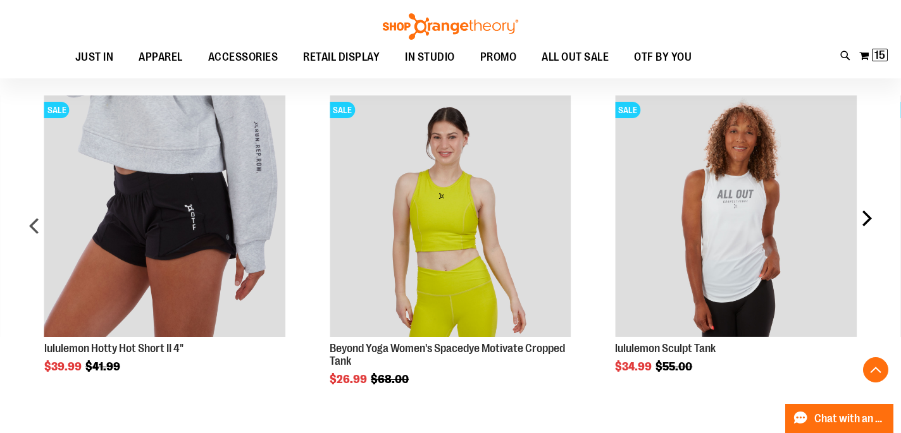
click at [871, 221] on div "next" at bounding box center [865, 231] width 25 height 309
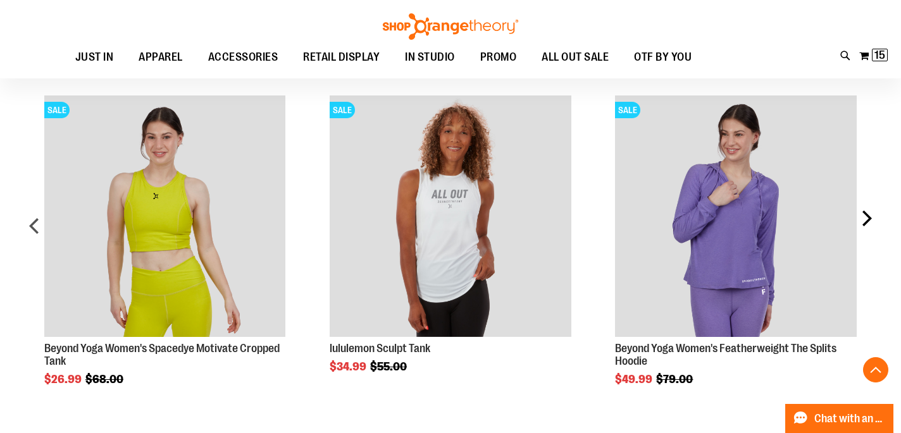
click at [871, 221] on div "next" at bounding box center [865, 231] width 25 height 309
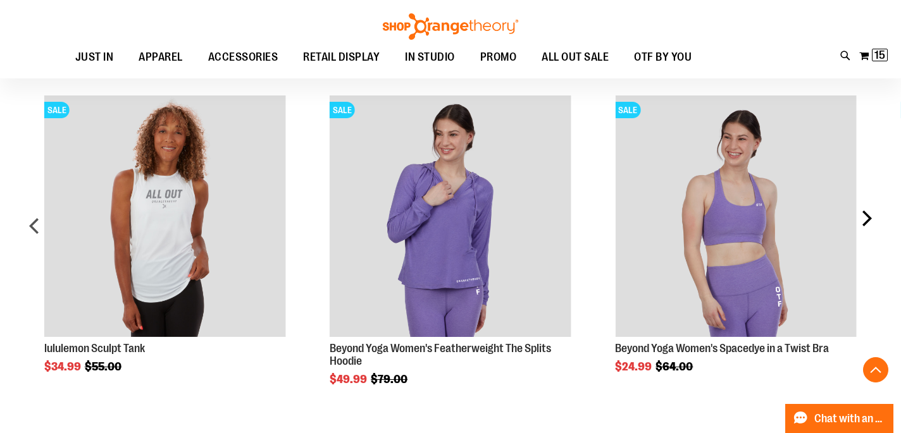
click at [871, 221] on div "next" at bounding box center [865, 231] width 25 height 309
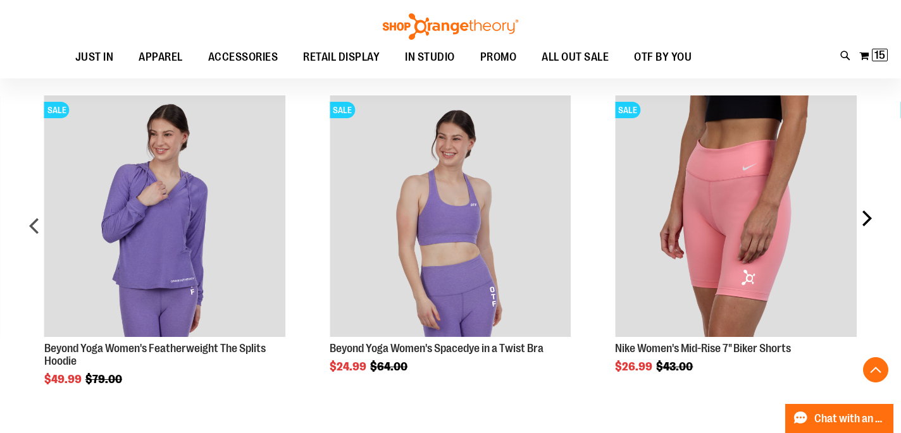
click at [871, 221] on div "next" at bounding box center [865, 231] width 25 height 309
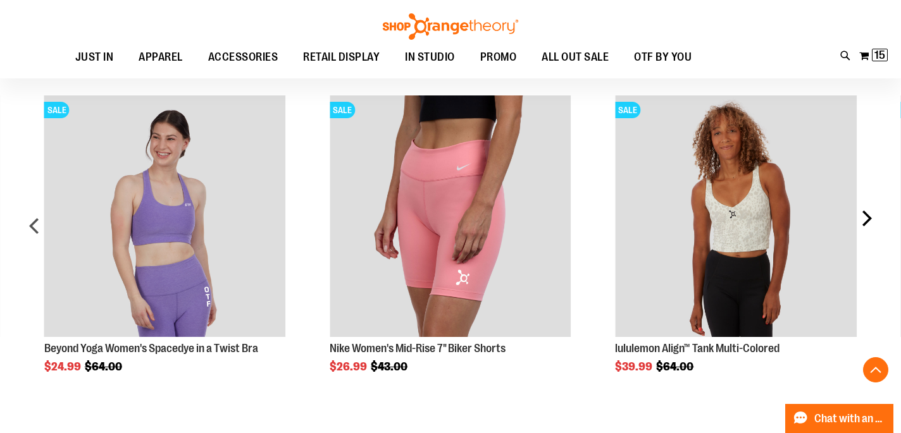
click at [871, 221] on div "next" at bounding box center [865, 231] width 25 height 309
